Goal: Task Accomplishment & Management: Use online tool/utility

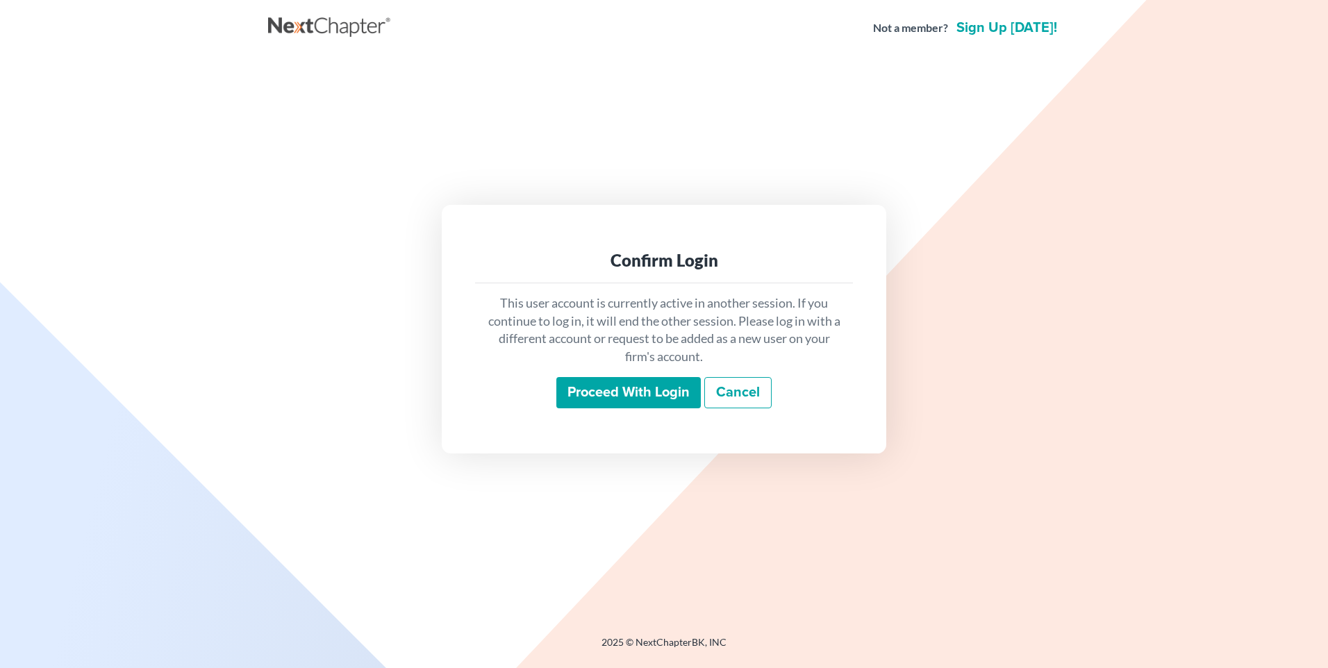
click at [607, 398] on input "Proceed with login" at bounding box center [629, 393] width 145 height 32
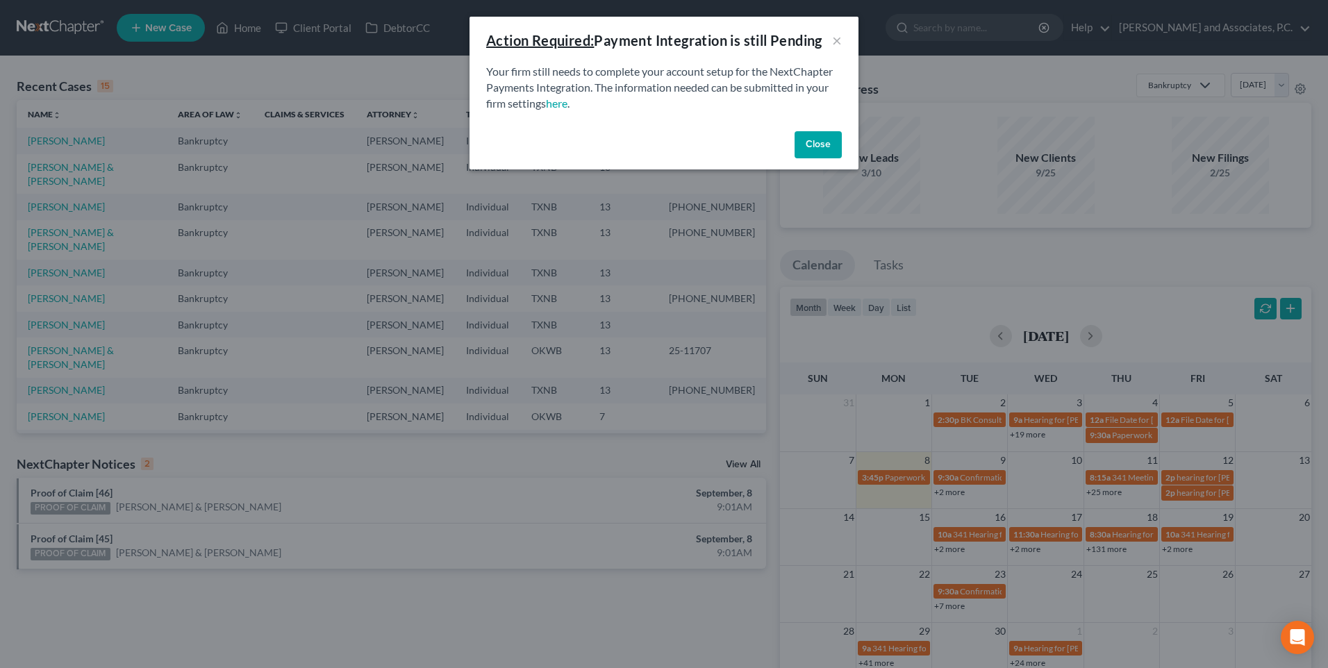
click at [808, 149] on button "Close" at bounding box center [818, 145] width 47 height 28
